Goal: Use online tool/utility: Utilize a website feature to perform a specific function

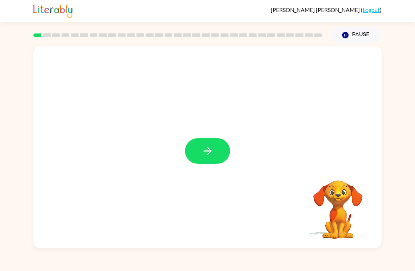
click at [211, 148] on icon "button" at bounding box center [207, 151] width 12 height 12
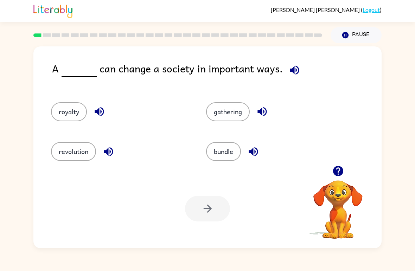
click at [75, 152] on button "revolution" at bounding box center [73, 151] width 45 height 19
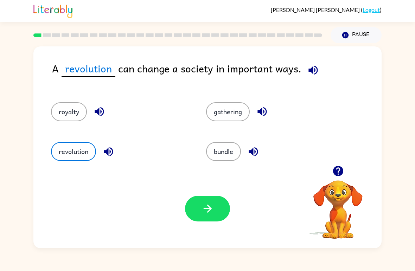
click at [218, 216] on button "button" at bounding box center [207, 209] width 45 height 26
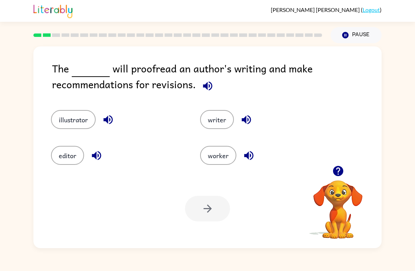
click at [75, 154] on button "editor" at bounding box center [67, 155] width 33 height 19
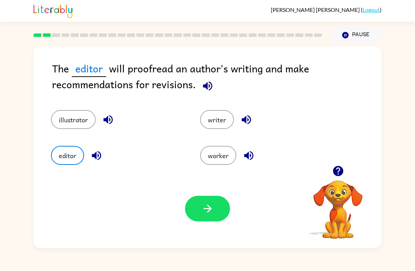
click at [214, 221] on button "button" at bounding box center [207, 209] width 45 height 26
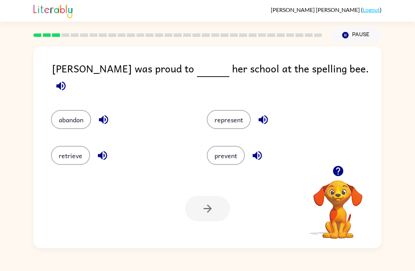
click at [239, 121] on button "represent" at bounding box center [229, 119] width 44 height 19
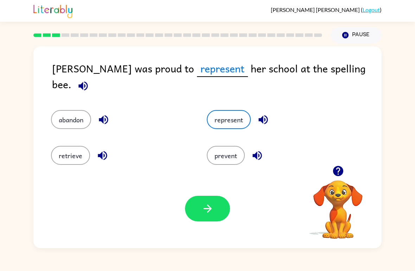
click at [202, 216] on button "button" at bounding box center [207, 209] width 45 height 26
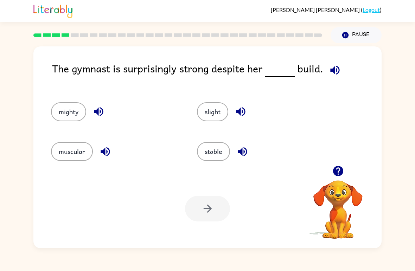
click at [218, 114] on button "slight" at bounding box center [212, 111] width 31 height 19
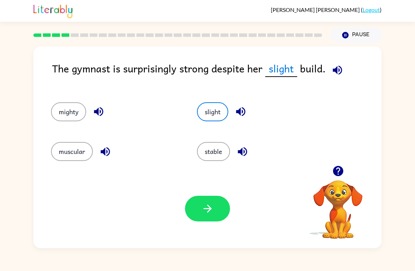
click at [218, 214] on button "button" at bounding box center [207, 209] width 45 height 26
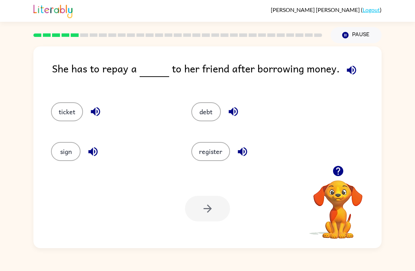
click at [205, 110] on button "debt" at bounding box center [206, 111] width 30 height 19
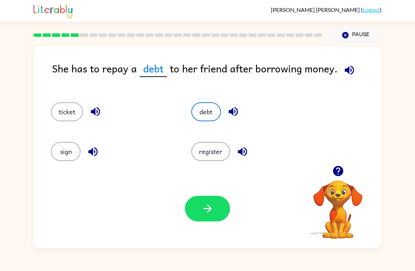
click at [224, 213] on button "button" at bounding box center [207, 209] width 45 height 26
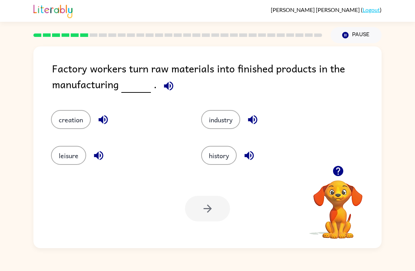
click at [234, 122] on button "industry" at bounding box center [220, 119] width 39 height 19
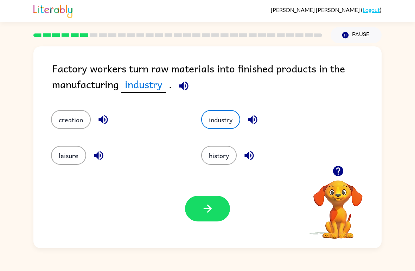
click at [212, 207] on icon "button" at bounding box center [207, 208] width 12 height 12
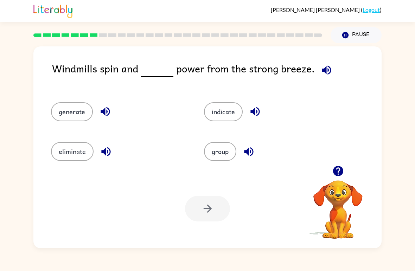
click at [73, 112] on button "generate" at bounding box center [72, 111] width 42 height 19
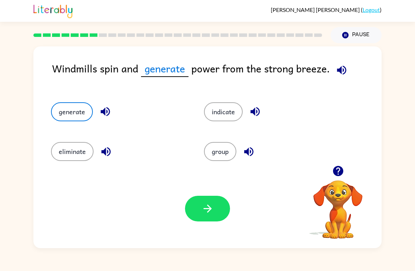
click at [194, 212] on button "button" at bounding box center [207, 209] width 45 height 26
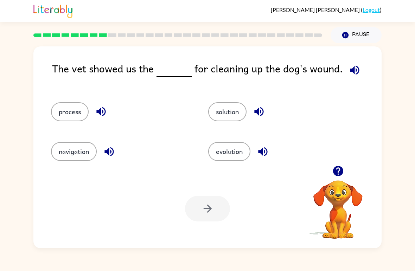
click at [59, 119] on button "process" at bounding box center [70, 111] width 38 height 19
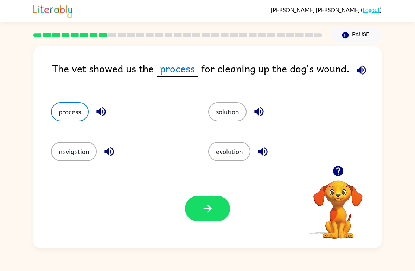
click at [221, 212] on button "button" at bounding box center [207, 209] width 45 height 26
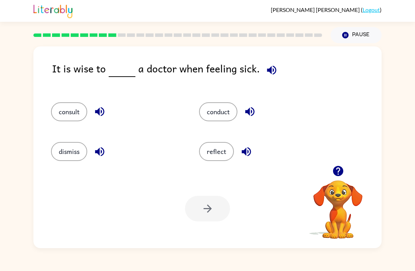
click at [68, 121] on button "consult" at bounding box center [69, 111] width 36 height 19
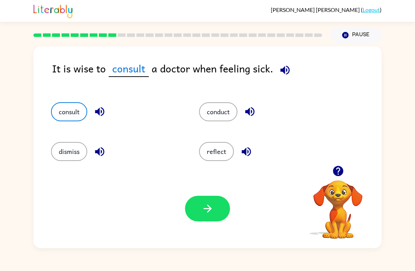
click at [209, 212] on icon "button" at bounding box center [207, 208] width 12 height 12
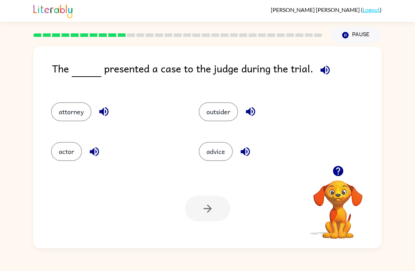
click at [72, 118] on button "attorney" at bounding box center [71, 111] width 40 height 19
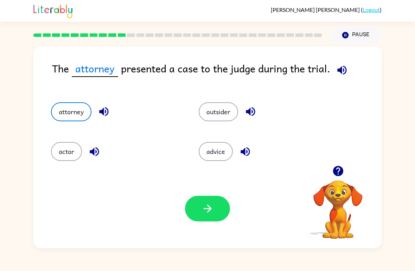
click at [186, 212] on button "button" at bounding box center [207, 209] width 45 height 26
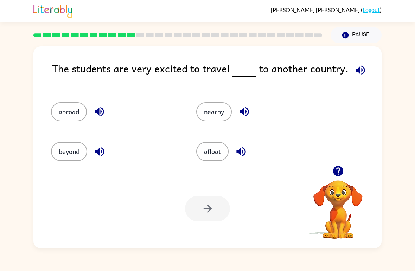
click at [72, 153] on button "beyond" at bounding box center [69, 151] width 36 height 19
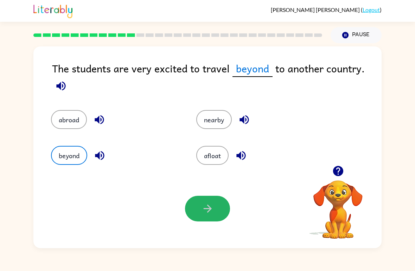
click at [216, 216] on button "button" at bounding box center [207, 209] width 45 height 26
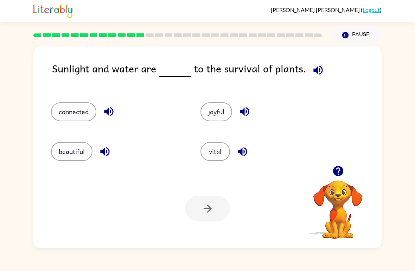
click at [218, 148] on button "vital" at bounding box center [215, 151] width 30 height 19
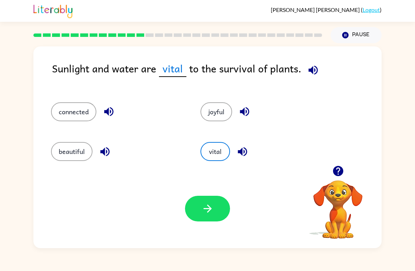
click at [211, 208] on icon "button" at bounding box center [207, 208] width 12 height 12
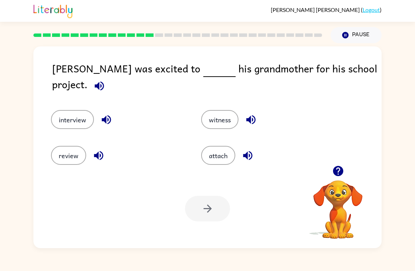
click at [79, 111] on button "interview" at bounding box center [72, 119] width 43 height 19
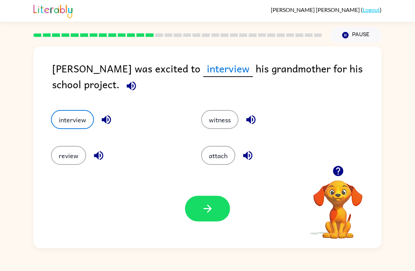
click at [196, 227] on div "Your browser must support playing .mp4 files to use Literably. Please try using…" at bounding box center [207, 208] width 348 height 79
click at [212, 208] on icon "button" at bounding box center [207, 208] width 12 height 12
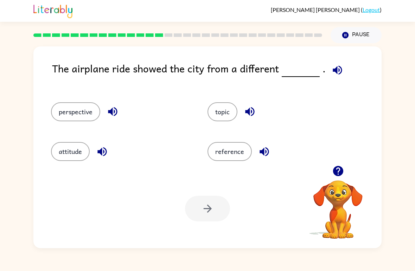
click at [72, 117] on button "perspective" at bounding box center [75, 111] width 49 height 19
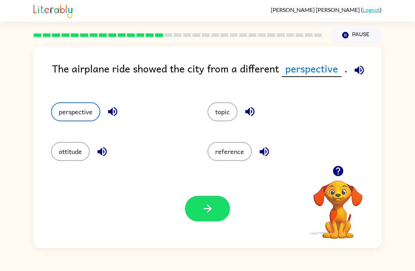
click at [218, 226] on div "Your browser must support playing .mp4 files to use Literably. Please try using…" at bounding box center [207, 208] width 348 height 79
click at [205, 208] on icon "button" at bounding box center [207, 208] width 12 height 12
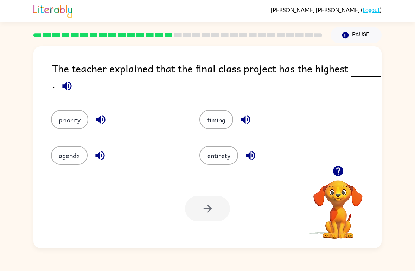
click at [75, 120] on button "priority" at bounding box center [69, 119] width 37 height 19
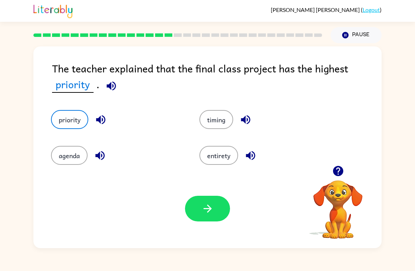
click at [195, 209] on button "button" at bounding box center [207, 209] width 45 height 26
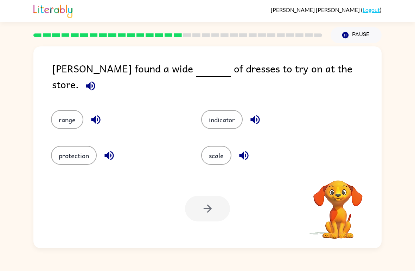
click at [213, 206] on div at bounding box center [207, 209] width 45 height 26
click at [59, 117] on button "range" at bounding box center [67, 119] width 32 height 19
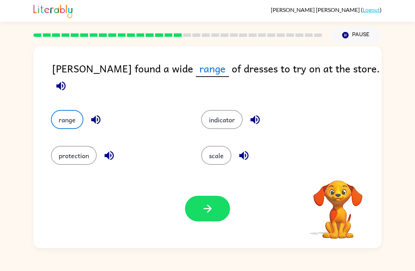
click at [202, 212] on icon "button" at bounding box center [207, 208] width 12 height 12
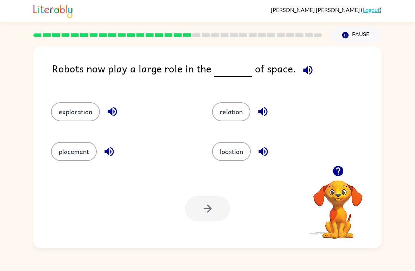
click at [84, 113] on button "exploration" at bounding box center [75, 111] width 49 height 19
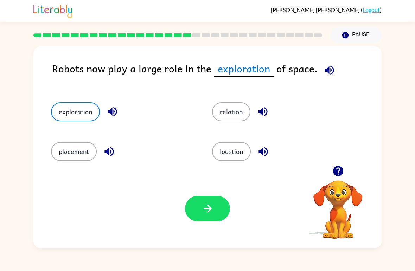
click at [193, 208] on button "button" at bounding box center [207, 209] width 45 height 26
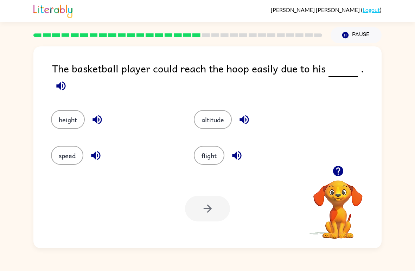
click at [212, 116] on button "altitude" at bounding box center [213, 119] width 38 height 19
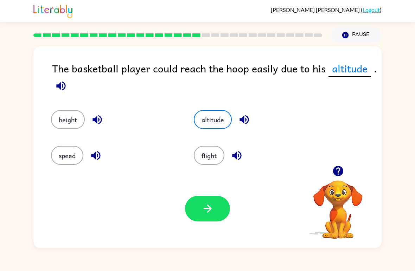
click at [213, 214] on icon "button" at bounding box center [207, 208] width 12 height 12
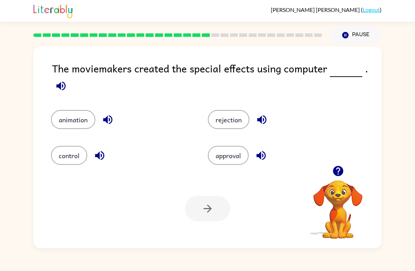
click at [77, 122] on button "animation" at bounding box center [73, 119] width 44 height 19
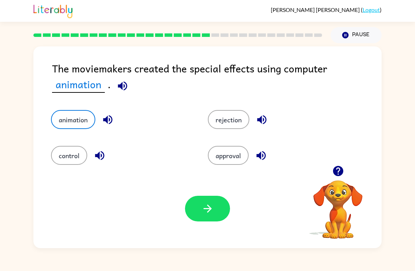
click at [222, 209] on button "button" at bounding box center [207, 209] width 45 height 26
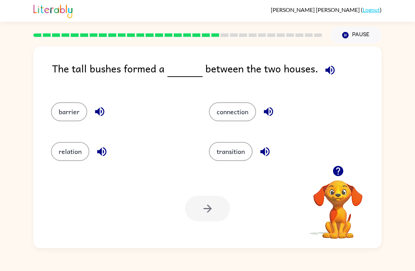
click at [70, 114] on button "barrier" at bounding box center [69, 111] width 36 height 19
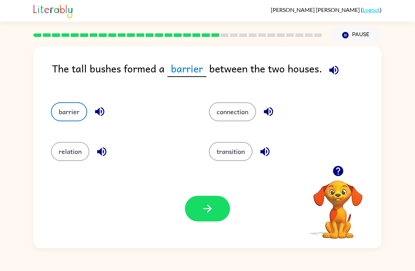
click at [211, 205] on icon "button" at bounding box center [207, 208] width 12 height 12
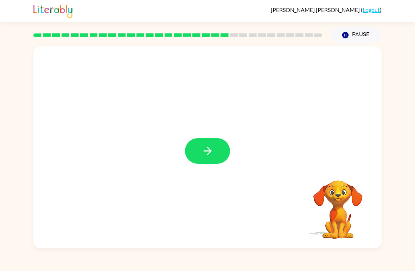
click at [205, 143] on button "button" at bounding box center [207, 151] width 45 height 26
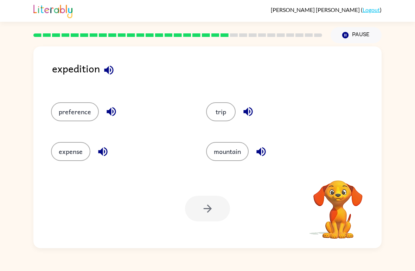
click at [218, 116] on button "trip" at bounding box center [221, 111] width 30 height 19
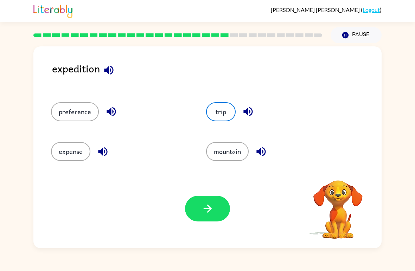
click at [205, 217] on button "button" at bounding box center [207, 209] width 45 height 26
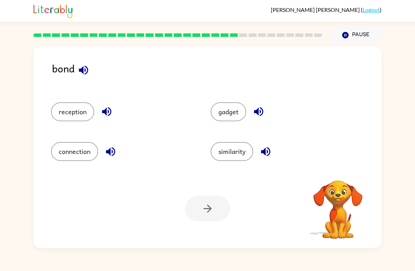
click at [82, 142] on button "connection" at bounding box center [74, 151] width 47 height 19
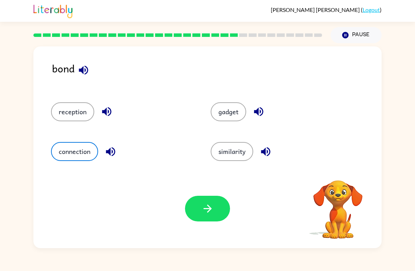
click at [202, 202] on button "button" at bounding box center [207, 209] width 45 height 26
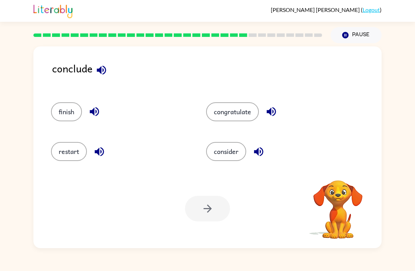
click at [66, 116] on button "finish" at bounding box center [66, 111] width 31 height 19
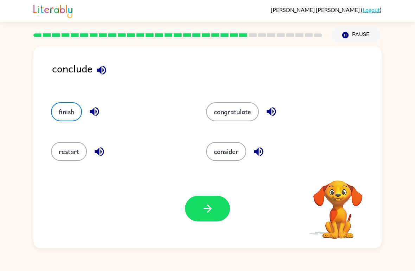
click at [212, 206] on icon "button" at bounding box center [207, 208] width 12 height 12
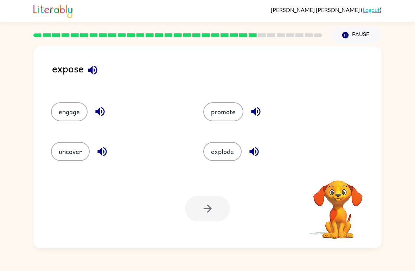
click at [62, 155] on button "uncover" at bounding box center [70, 151] width 39 height 19
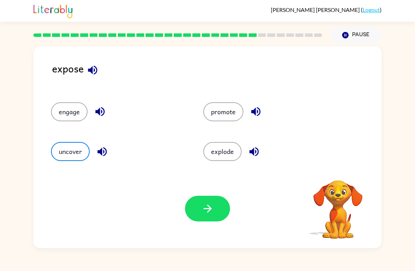
click at [211, 204] on icon "button" at bounding box center [207, 208] width 12 height 12
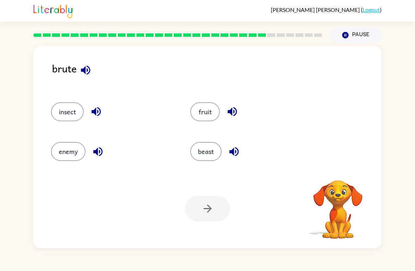
click at [74, 152] on button "enemy" at bounding box center [68, 151] width 34 height 19
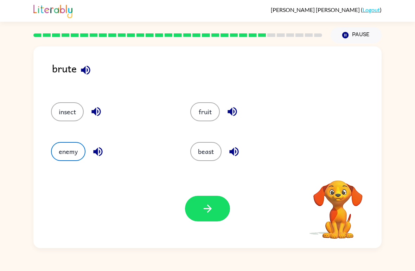
click at [207, 198] on button "button" at bounding box center [207, 209] width 45 height 26
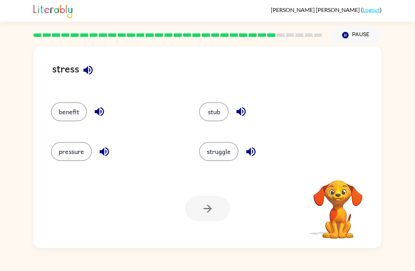
click at [74, 154] on button "pressure" at bounding box center [71, 151] width 41 height 19
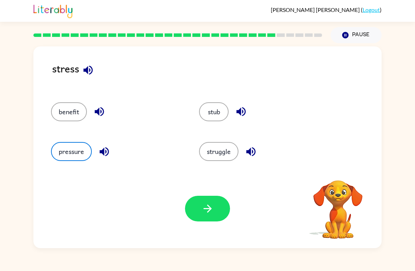
click at [216, 207] on button "button" at bounding box center [207, 209] width 45 height 26
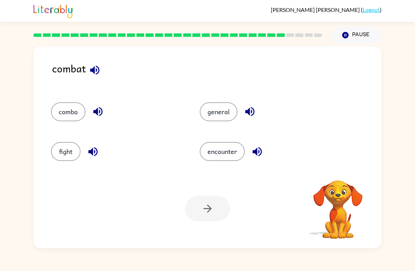
click at [70, 149] on button "fight" at bounding box center [66, 151] width 30 height 19
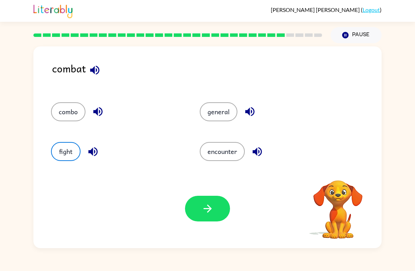
click at [199, 204] on button "button" at bounding box center [207, 209] width 45 height 26
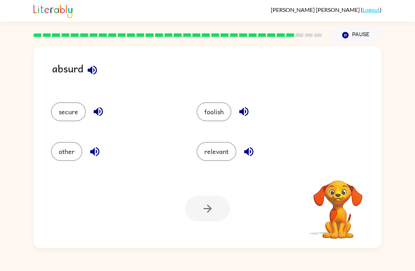
click at [220, 109] on button "foolish" at bounding box center [213, 111] width 35 height 19
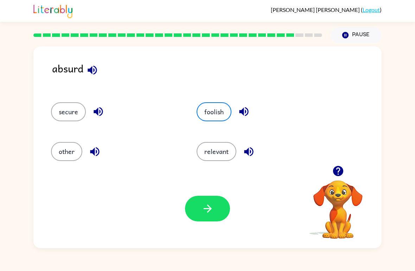
click at [218, 208] on button "button" at bounding box center [207, 209] width 45 height 26
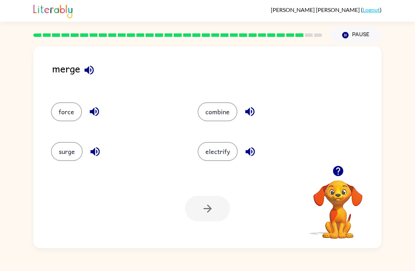
click at [202, 208] on div at bounding box center [207, 209] width 45 height 26
click at [215, 211] on div at bounding box center [207, 209] width 45 height 26
click at [225, 111] on button "combine" at bounding box center [218, 111] width 40 height 19
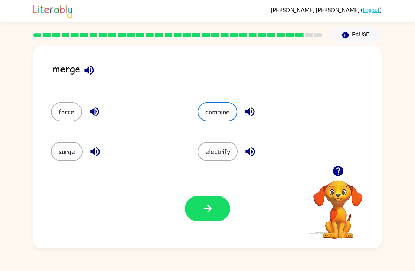
click at [214, 212] on button "button" at bounding box center [207, 209] width 45 height 26
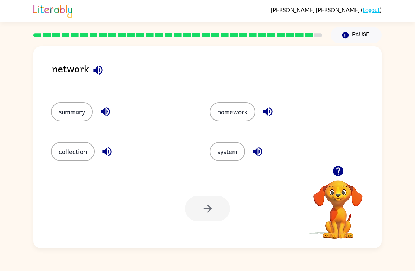
click at [233, 155] on button "system" at bounding box center [226, 151] width 35 height 19
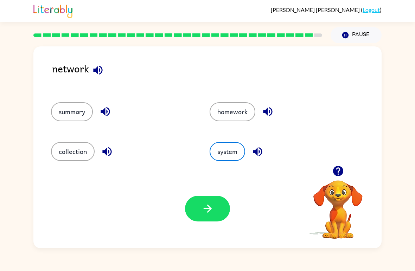
click at [209, 219] on button "button" at bounding box center [207, 209] width 45 height 26
